Goal: Information Seeking & Learning: Get advice/opinions

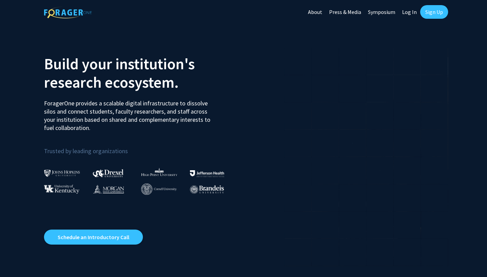
click at [409, 12] on link "Log In" at bounding box center [408, 12] width 21 height 24
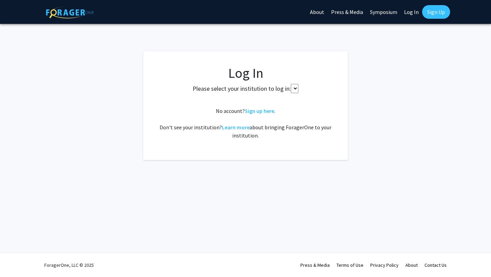
select select
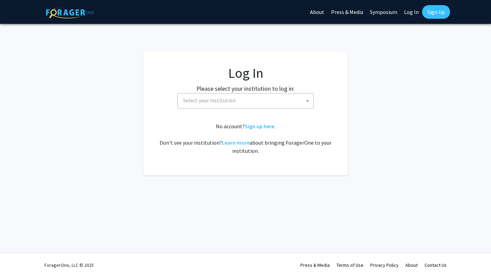
click at [279, 103] on span "Select your institution" at bounding box center [246, 100] width 133 height 14
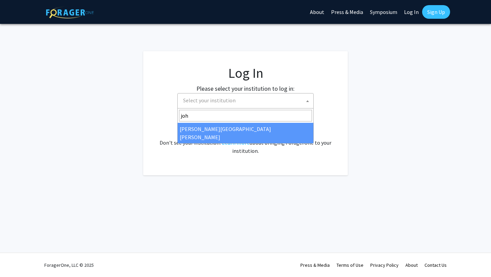
type input "joh"
select select "1"
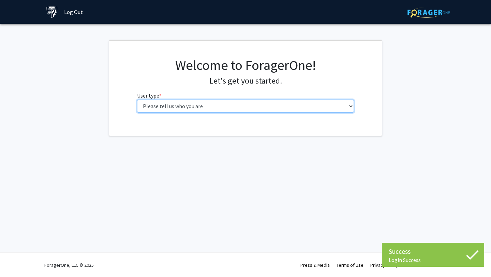
click at [297, 102] on select "Please tell us who you are Undergraduate Student Master's Student Doctoral Cand…" at bounding box center [245, 106] width 217 height 13
select select "1: undergrad"
click at [137, 100] on select "Please tell us who you are Undergraduate Student Master's Student Doctoral Cand…" at bounding box center [245, 106] width 217 height 13
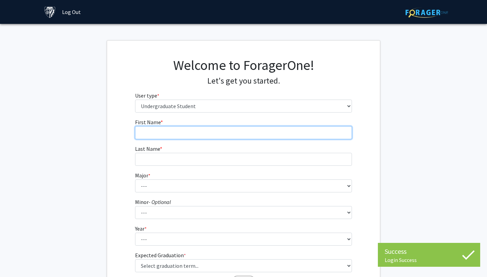
click at [276, 134] on input "First Name * required" at bounding box center [243, 132] width 217 height 13
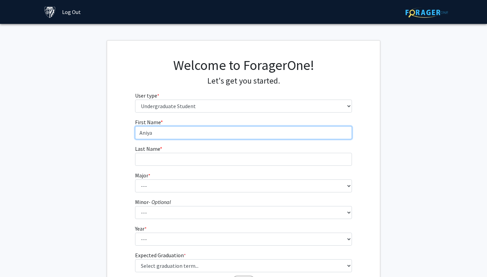
type input "Aniya"
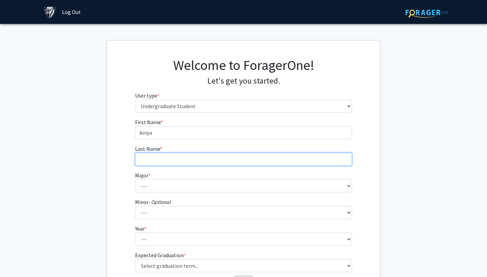
click at [236, 153] on input "Last Name * required" at bounding box center [243, 159] width 217 height 13
type input "Taneja"
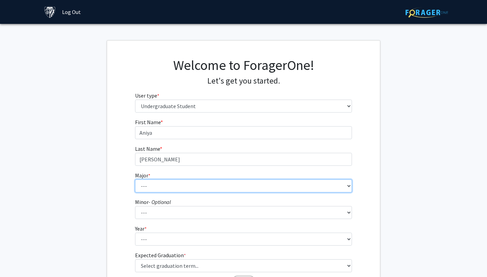
click at [210, 182] on select "--- Africana Studies Anthropology Applied Mathematics & Statistics Archaeology …" at bounding box center [243, 185] width 217 height 13
select select "7: 22"
click at [135, 179] on select "--- Africana Studies Anthropology Applied Mathematics & Statistics Archaeology …" at bounding box center [243, 185] width 217 height 13
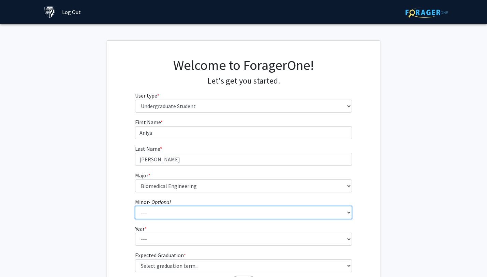
click at [168, 212] on select "--- Accounting and Financial Management Africana Studies Anthropology Applied M…" at bounding box center [243, 212] width 217 height 13
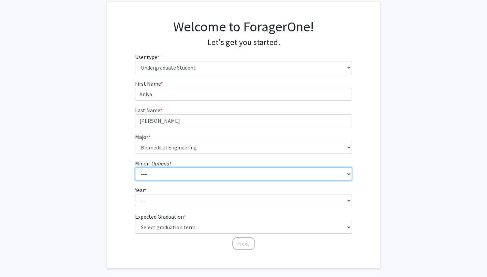
scroll to position [44, 0]
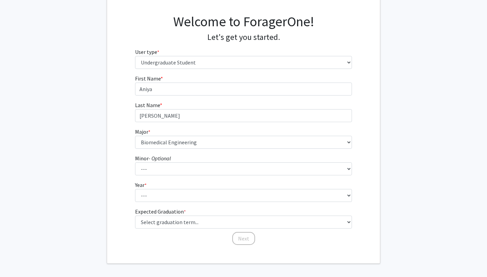
click at [163, 202] on form "First Name * required Aniya Last Name * required Taneja Major * required --- Af…" at bounding box center [243, 156] width 217 height 164
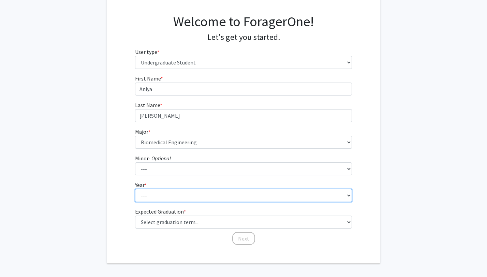
click at [163, 198] on select "--- First-year Sophomore Junior Senior Postbaccalaureate Certificate" at bounding box center [243, 195] width 217 height 13
select select "1: first-year"
click at [135, 189] on select "--- First-year Sophomore Junior Senior Postbaccalaureate Certificate" at bounding box center [243, 195] width 217 height 13
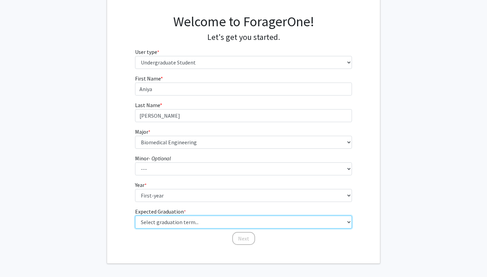
click at [165, 223] on select "Select graduation term... Spring 2025 Summer 2025 Fall 2025 Winter 2025 Spring …" at bounding box center [243, 221] width 217 height 13
select select "17: spring_2029"
click at [135, 215] on select "Select graduation term... Spring 2025 Summer 2025 Fall 2025 Winter 2025 Spring …" at bounding box center [243, 221] width 217 height 13
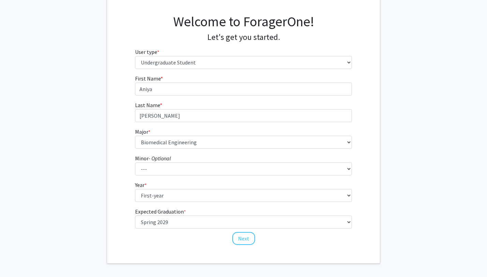
click at [112, 209] on div "First Name * required Aniya Last Name * required Taneja Major * required --- Af…" at bounding box center [243, 159] width 273 height 171
click at [236, 238] on button "Next" at bounding box center [243, 238] width 23 height 13
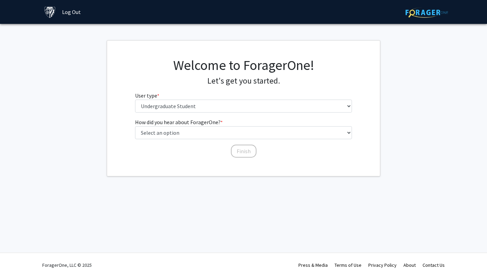
scroll to position [0, 0]
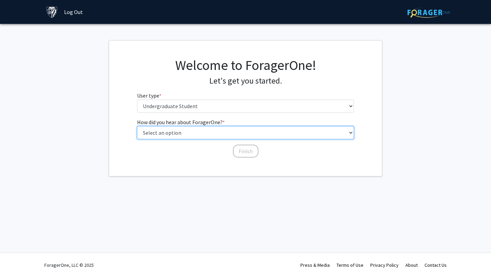
click at [192, 133] on select "Select an option Peer/student recommendation Faculty/staff recommendation Unive…" at bounding box center [245, 132] width 217 height 13
select select "2: faculty_recommendation"
click at [137, 126] on select "Select an option Peer/student recommendation Faculty/staff recommendation Unive…" at bounding box center [245, 132] width 217 height 13
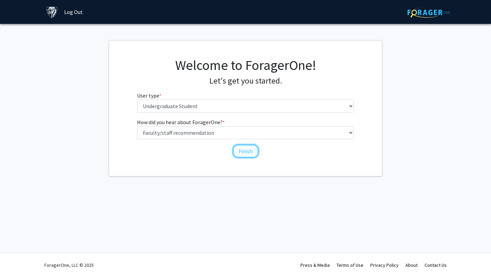
click at [242, 150] on button "Finish" at bounding box center [246, 151] width 26 height 13
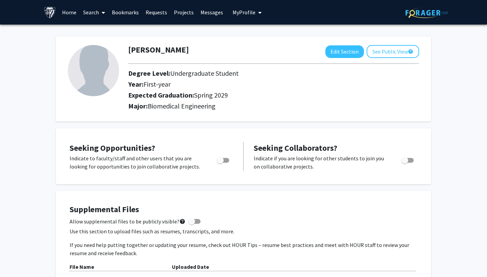
click at [87, 74] on img at bounding box center [93, 70] width 51 height 51
click at [69, 11] on link "Home" at bounding box center [69, 12] width 21 height 24
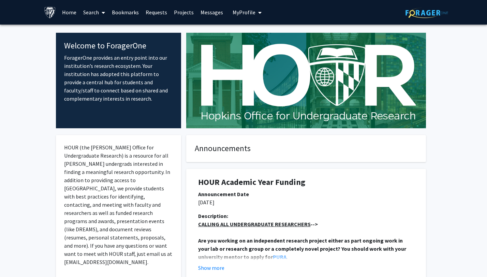
click at [87, 12] on link "Search" at bounding box center [94, 12] width 29 height 24
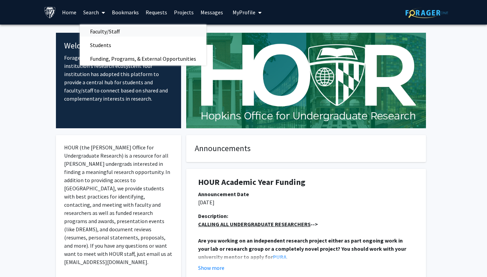
click at [104, 30] on span "Faculty/Staff" at bounding box center [105, 32] width 50 height 14
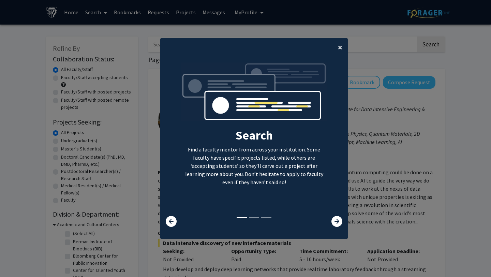
click at [341, 50] on span "×" at bounding box center [340, 47] width 4 height 11
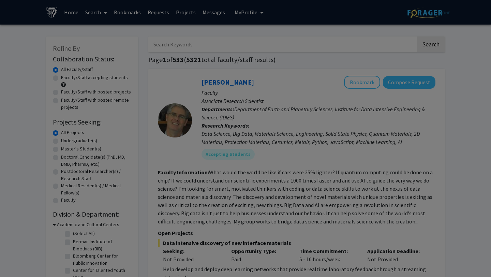
click at [340, 49] on div "Search Find a faculty mentor from across your institution. Some faculty have sp…" at bounding box center [254, 74] width 187 height 153
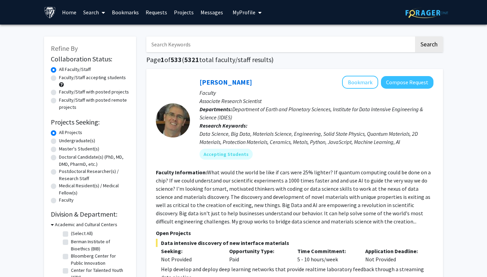
click at [261, 46] on input "Search Keywords" at bounding box center [280, 44] width 268 height 16
click at [90, 76] on label "Faculty/Staff accepting students" at bounding box center [92, 77] width 67 height 7
click at [63, 76] on input "Faculty/Staff accepting students" at bounding box center [61, 76] width 4 height 4
radio input "true"
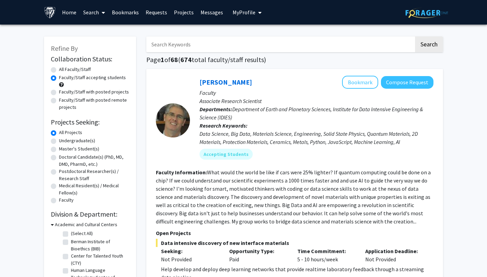
click at [71, 140] on label "Undergraduate(s)" at bounding box center [77, 140] width 36 height 7
click at [63, 140] on input "Undergraduate(s)" at bounding box center [61, 139] width 4 height 4
radio input "true"
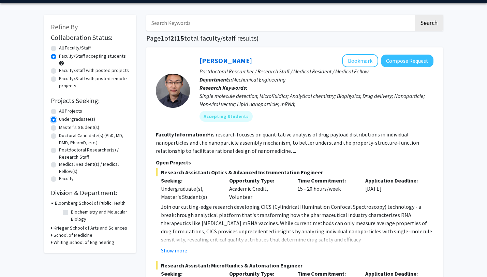
scroll to position [23, 0]
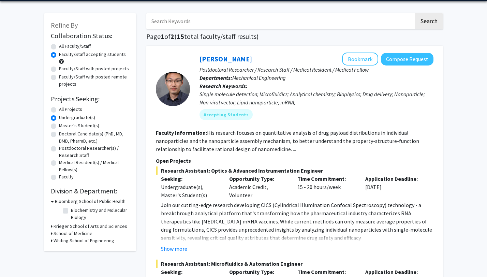
click at [52, 241] on icon at bounding box center [52, 240] width 2 height 7
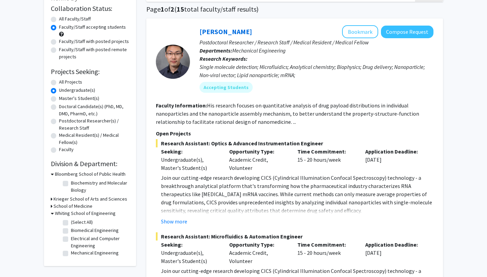
scroll to position [58, 0]
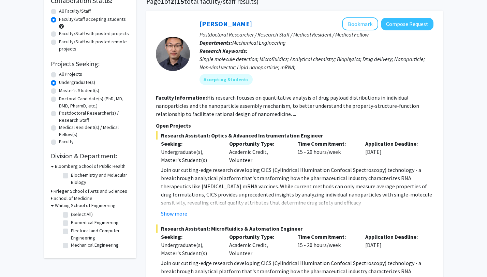
click at [71, 222] on label "Biomedical Engineering" at bounding box center [95, 222] width 48 height 7
click at [71, 222] on input "Biomedical Engineering" at bounding box center [73, 221] width 4 height 4
checkbox input "true"
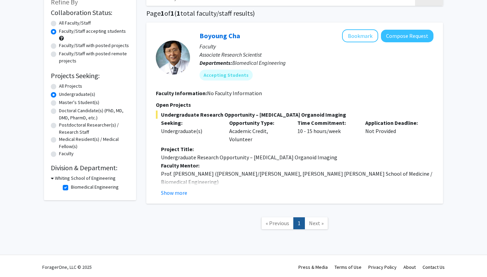
scroll to position [46, 0]
click at [51, 177] on icon at bounding box center [52, 178] width 3 height 7
click at [52, 179] on div "Whiting School of Engineering" at bounding box center [90, 178] width 78 height 7
click at [51, 179] on icon at bounding box center [52, 178] width 2 height 7
click at [51, 177] on icon at bounding box center [52, 178] width 3 height 7
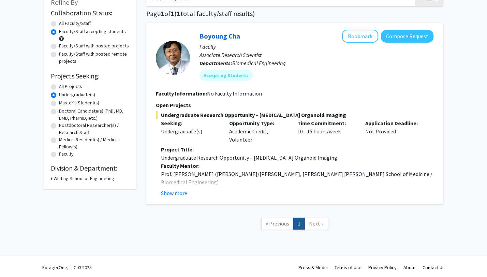
click at [51, 177] on icon at bounding box center [52, 178] width 2 height 7
click at [71, 187] on label "Biomedical Engineering" at bounding box center [95, 187] width 48 height 7
click at [71, 187] on input "Biomedical Engineering" at bounding box center [73, 186] width 4 height 4
checkbox input "false"
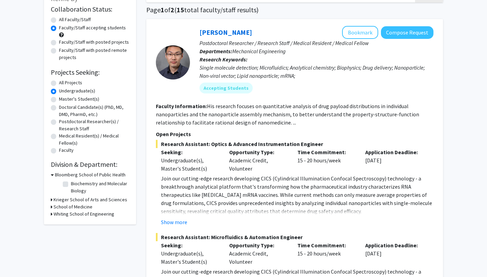
scroll to position [51, 0]
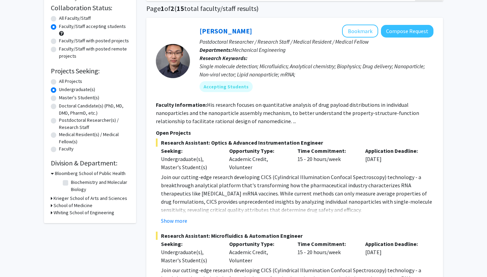
click at [51, 198] on icon at bounding box center [52, 198] width 2 height 7
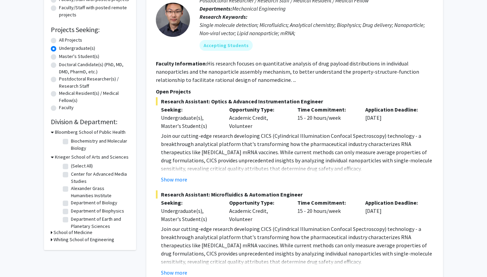
scroll to position [94, 0]
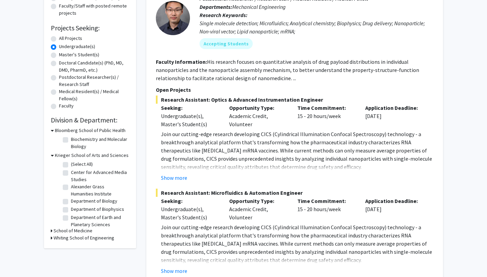
click at [71, 164] on label "(Select All)" at bounding box center [82, 164] width 22 height 7
click at [71, 164] on input "(Select All)" at bounding box center [73, 163] width 4 height 4
checkbox input "true"
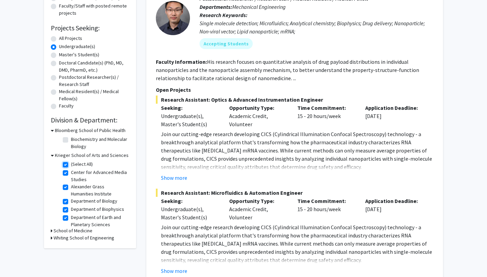
checkbox input "true"
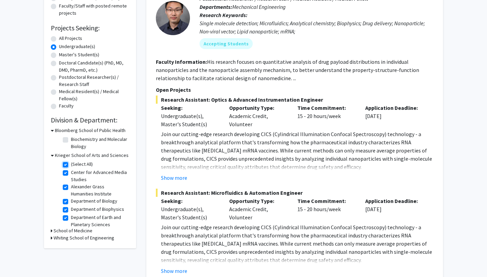
checkbox input "true"
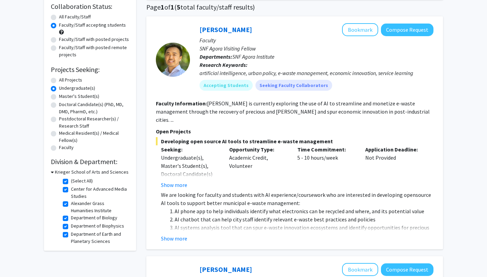
scroll to position [56, 0]
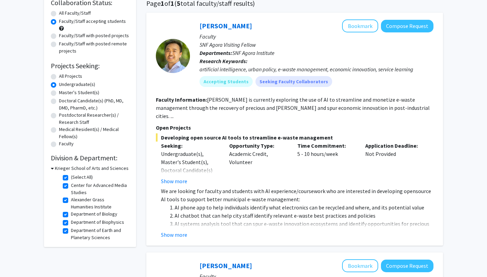
click at [52, 166] on icon at bounding box center [52, 168] width 3 height 7
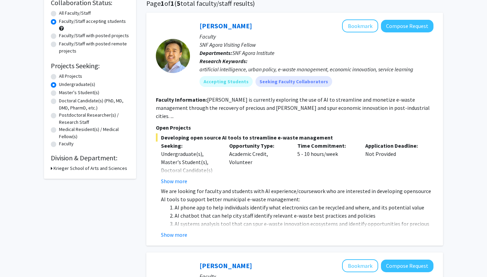
click at [52, 168] on icon at bounding box center [52, 168] width 2 height 7
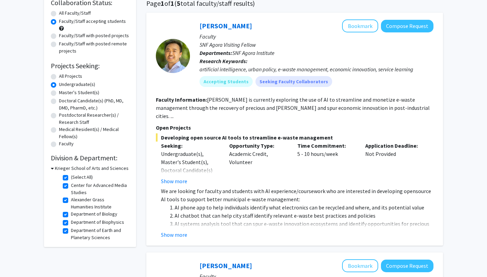
click at [71, 176] on label "(Select All)" at bounding box center [82, 177] width 22 height 7
click at [71, 176] on input "(Select All)" at bounding box center [73, 176] width 4 height 4
checkbox input "false"
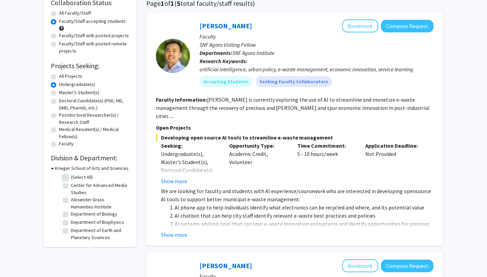
checkbox input "false"
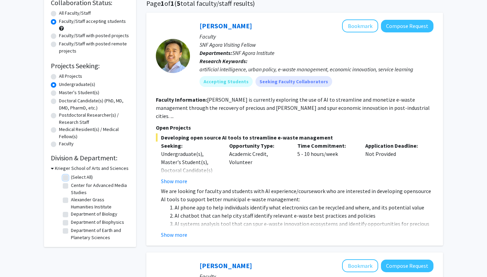
checkbox input "false"
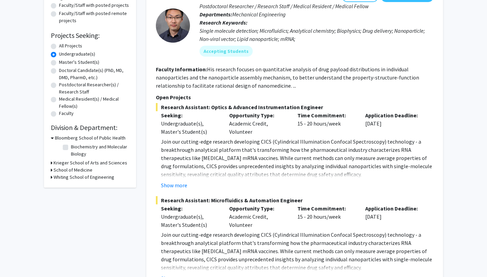
scroll to position [94, 0]
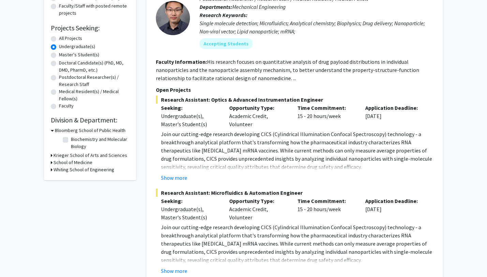
click at [51, 169] on icon at bounding box center [52, 169] width 2 height 7
click at [71, 186] on label "Biomedical Engineering" at bounding box center [95, 186] width 48 height 7
click at [71, 186] on input "Biomedical Engineering" at bounding box center [73, 185] width 4 height 4
checkbox input "true"
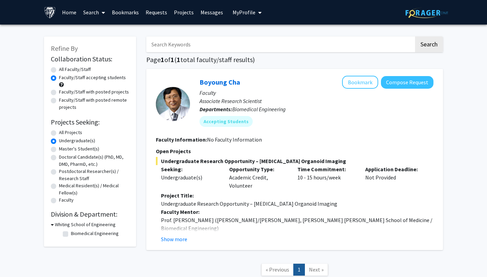
checkbox input "false"
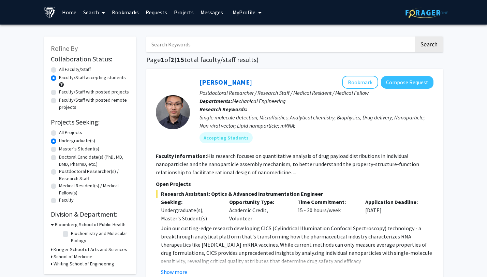
click at [215, 44] on input "Search Keywords" at bounding box center [280, 44] width 268 height 16
type input "cancer"
click at [415, 36] on button "Search" at bounding box center [429, 44] width 28 height 16
radio input "true"
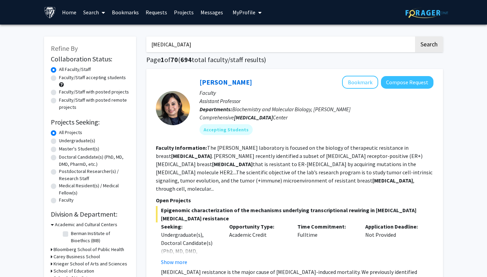
click at [59, 140] on label "Undergraduate(s)" at bounding box center [77, 140] width 36 height 7
click at [59, 140] on input "Undergraduate(s)" at bounding box center [61, 139] width 4 height 4
radio input "true"
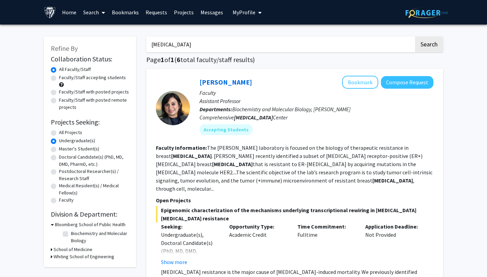
click at [59, 77] on label "Faculty/Staff accepting students" at bounding box center [92, 77] width 67 height 7
click at [59, 77] on input "Faculty/Staff accepting students" at bounding box center [61, 76] width 4 height 4
radio input "true"
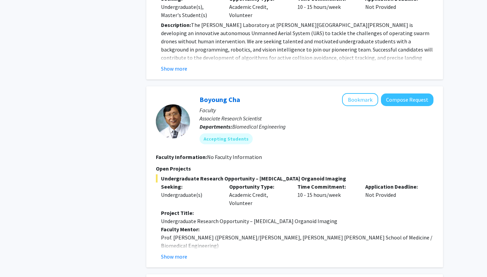
scroll to position [613, 0]
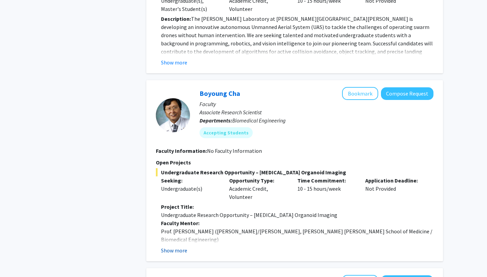
click at [174, 246] on button "Show more" at bounding box center [174, 250] width 26 height 8
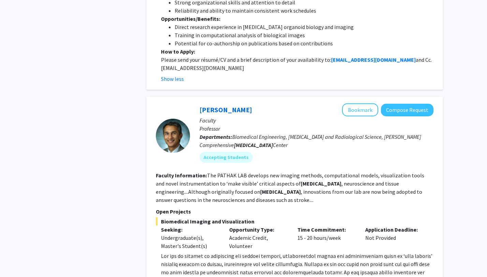
scroll to position [1007, 0]
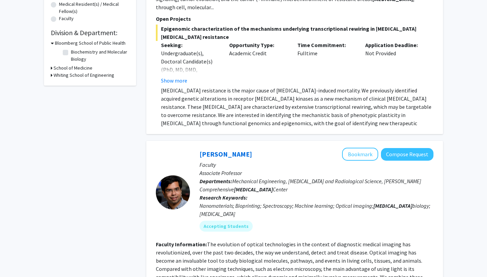
scroll to position [0, 0]
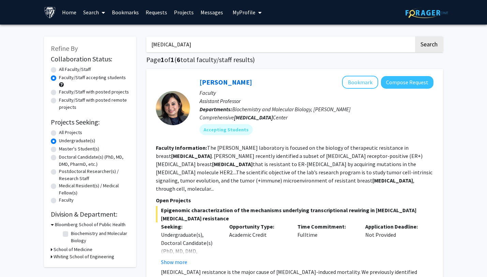
click at [176, 46] on input "cancer" at bounding box center [280, 44] width 268 height 16
click at [415, 36] on button "Search" at bounding box center [429, 44] width 28 height 16
radio input "true"
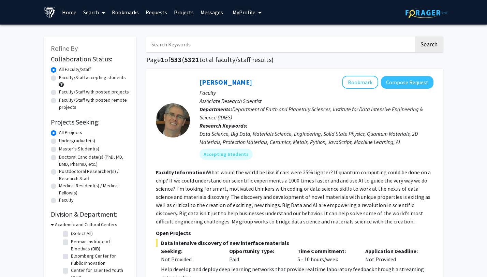
click at [51, 137] on div "Undergraduate(s)" at bounding box center [90, 141] width 78 height 8
click at [59, 139] on label "Undergraduate(s)" at bounding box center [77, 140] width 36 height 7
click at [59, 139] on input "Undergraduate(s)" at bounding box center [61, 139] width 4 height 4
radio input "true"
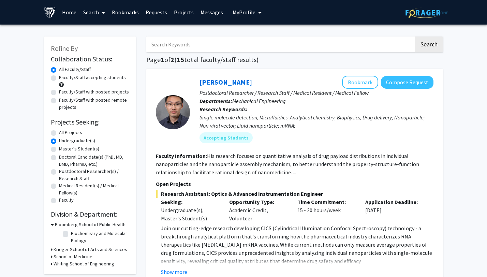
click at [59, 78] on label "Faculty/Staff accepting students" at bounding box center [92, 77] width 67 height 7
click at [59, 78] on input "Faculty/Staff accepting students" at bounding box center [61, 76] width 4 height 4
radio input "true"
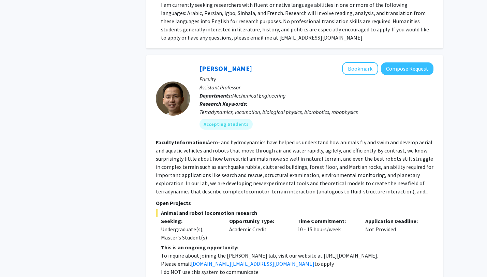
scroll to position [2943, 0]
